Goal: Check status

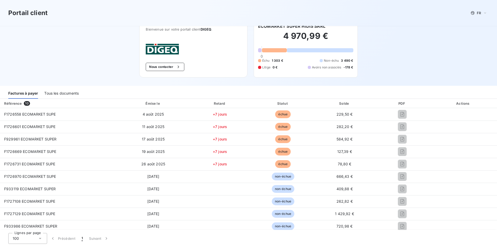
scroll to position [4, 0]
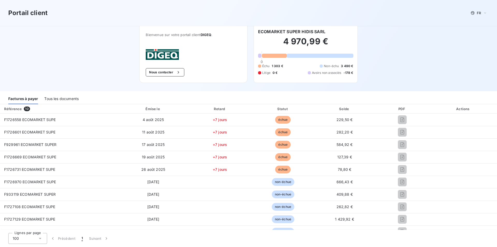
click at [68, 100] on div "Tous les documents" at bounding box center [61, 98] width 34 height 11
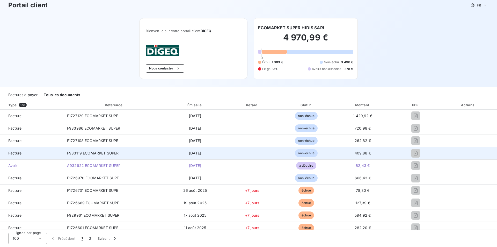
scroll to position [0, 0]
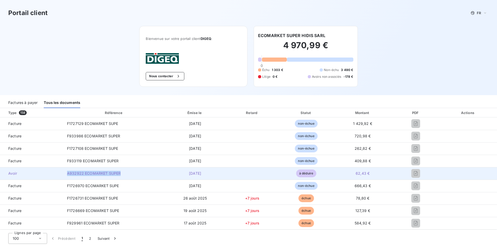
drag, startPoint x: 67, startPoint y: 174, endPoint x: 121, endPoint y: 174, distance: 54.6
click at [121, 174] on td "A932922 ECOMARKET SUPER" at bounding box center [114, 173] width 102 height 12
click at [73, 168] on td "A932922 ECOMARKET SUPER" at bounding box center [114, 173] width 102 height 12
drag, startPoint x: 67, startPoint y: 174, endPoint x: 208, endPoint y: 174, distance: 140.8
click at [208, 174] on tr "Avoir A932922 ECOMARKET SUPER [DATE] à déduire 62,43 €" at bounding box center [248, 173] width 497 height 12
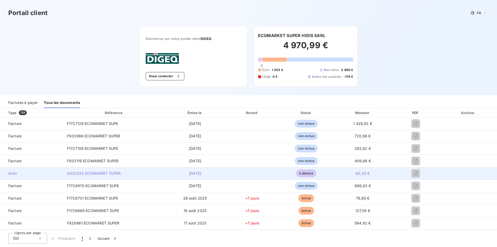
copy tr "A932922 ECOMARKET SUPER [DATE]"
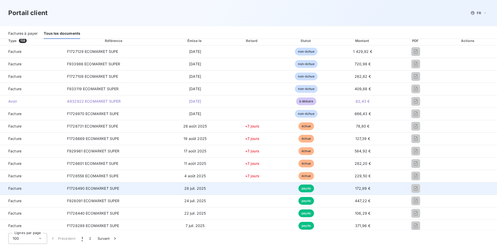
scroll to position [104, 0]
